Goal: Navigation & Orientation: Find specific page/section

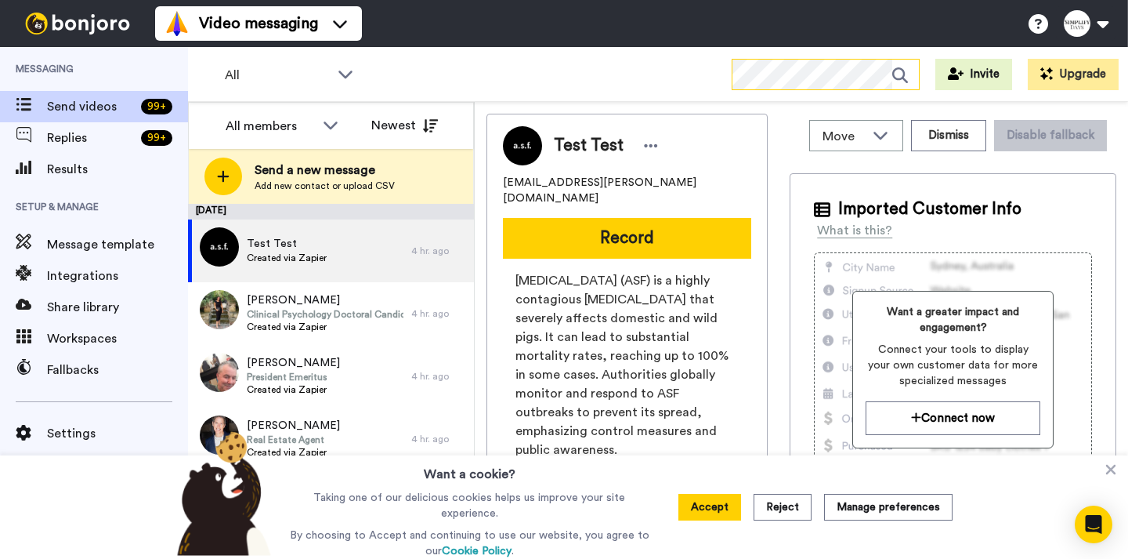
click at [901, 81] on icon at bounding box center [906, 75] width 27 height 31
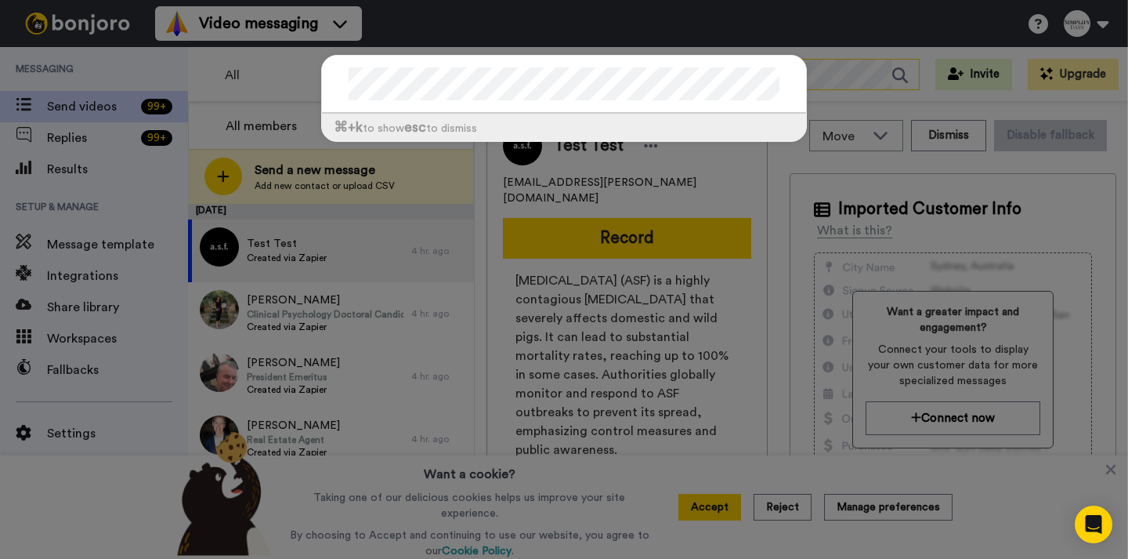
click at [904, 77] on div "⌘ +k to show esc to dismiss" at bounding box center [564, 279] width 1128 height 559
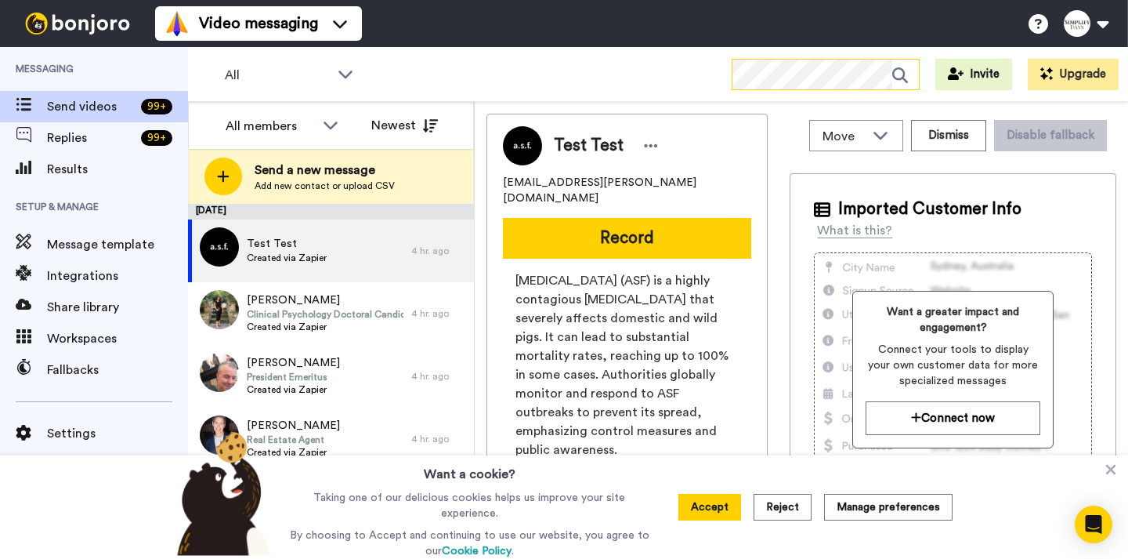
click at [899, 77] on icon at bounding box center [906, 75] width 27 height 31
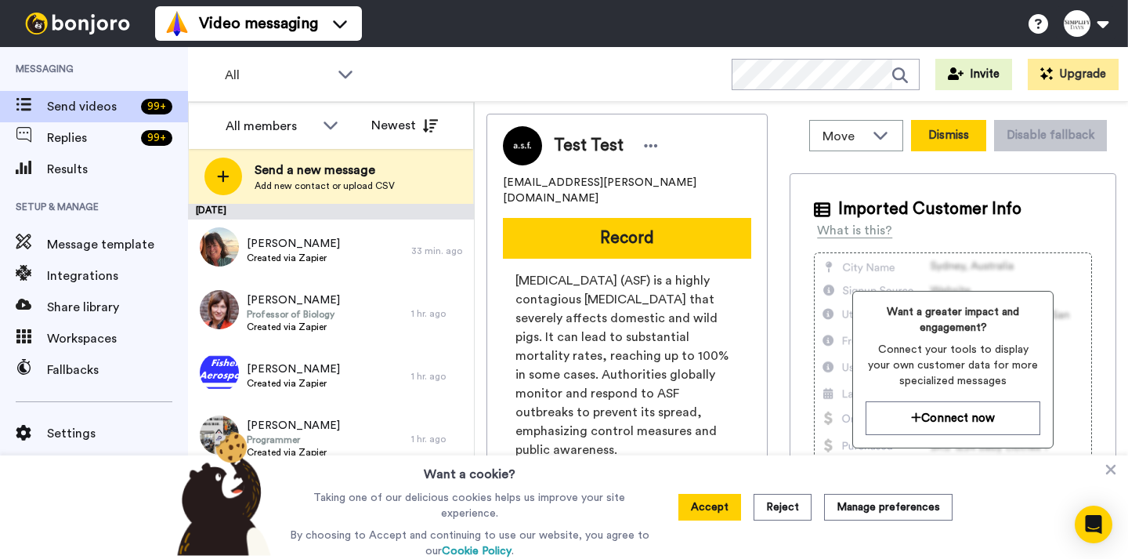
click at [941, 146] on button "Dismiss" at bounding box center [948, 135] width 75 height 31
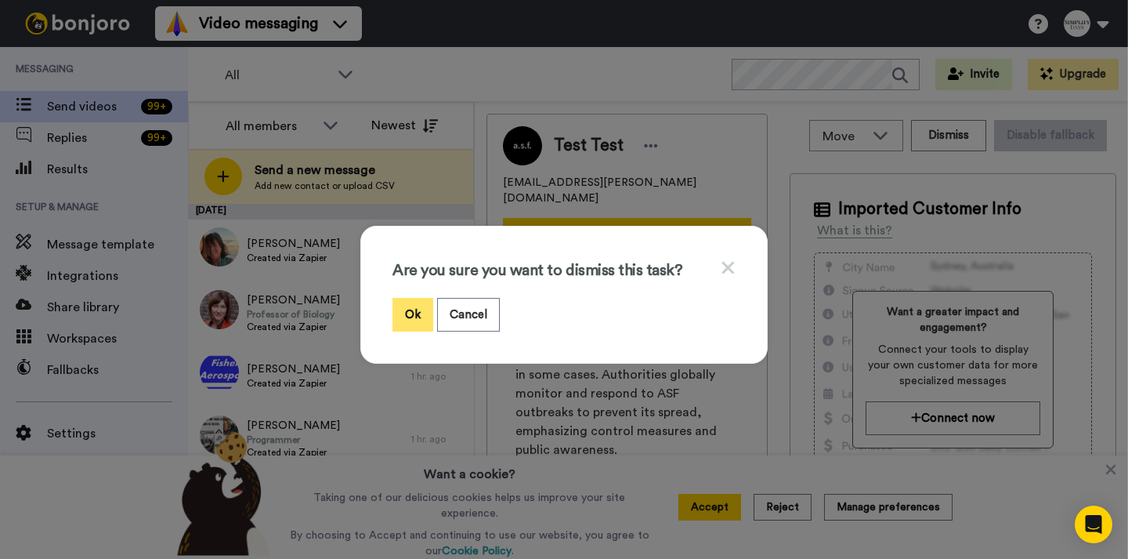
click at [419, 317] on button "Ok" at bounding box center [413, 315] width 41 height 34
